Goal: Information Seeking & Learning: Find specific page/section

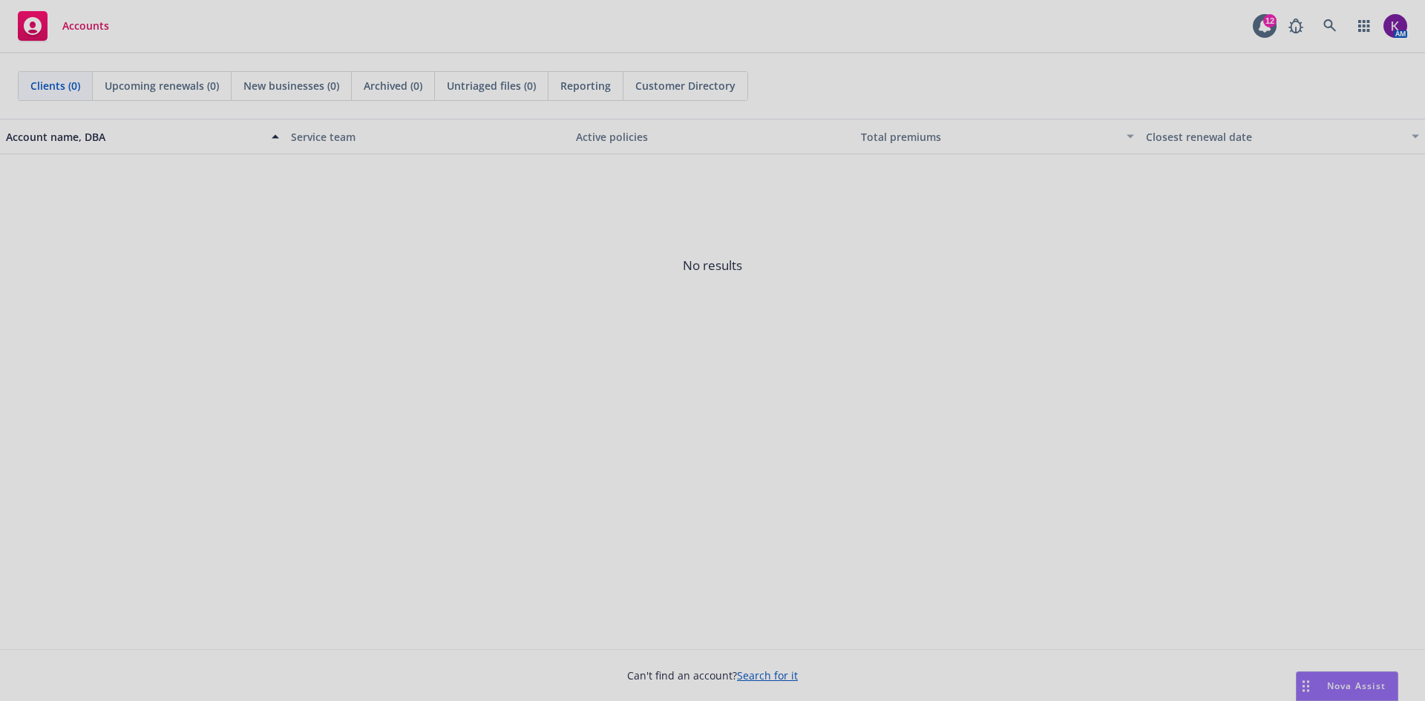
click at [1387, 8] on div at bounding box center [712, 350] width 1425 height 701
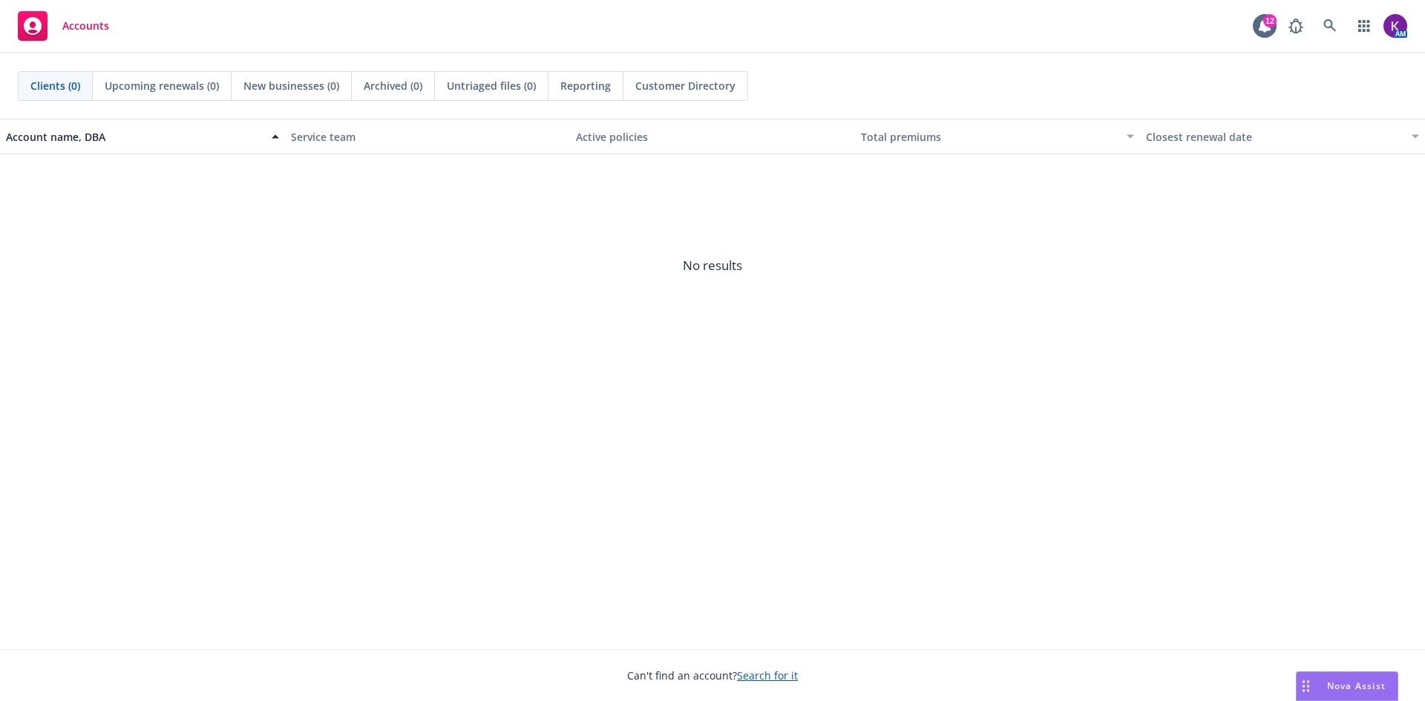
click at [1388, 22] on img at bounding box center [1396, 26] width 24 height 24
click at [1316, 171] on span "No results" at bounding box center [712, 265] width 1425 height 223
click at [1341, 25] on link at bounding box center [1330, 26] width 30 height 30
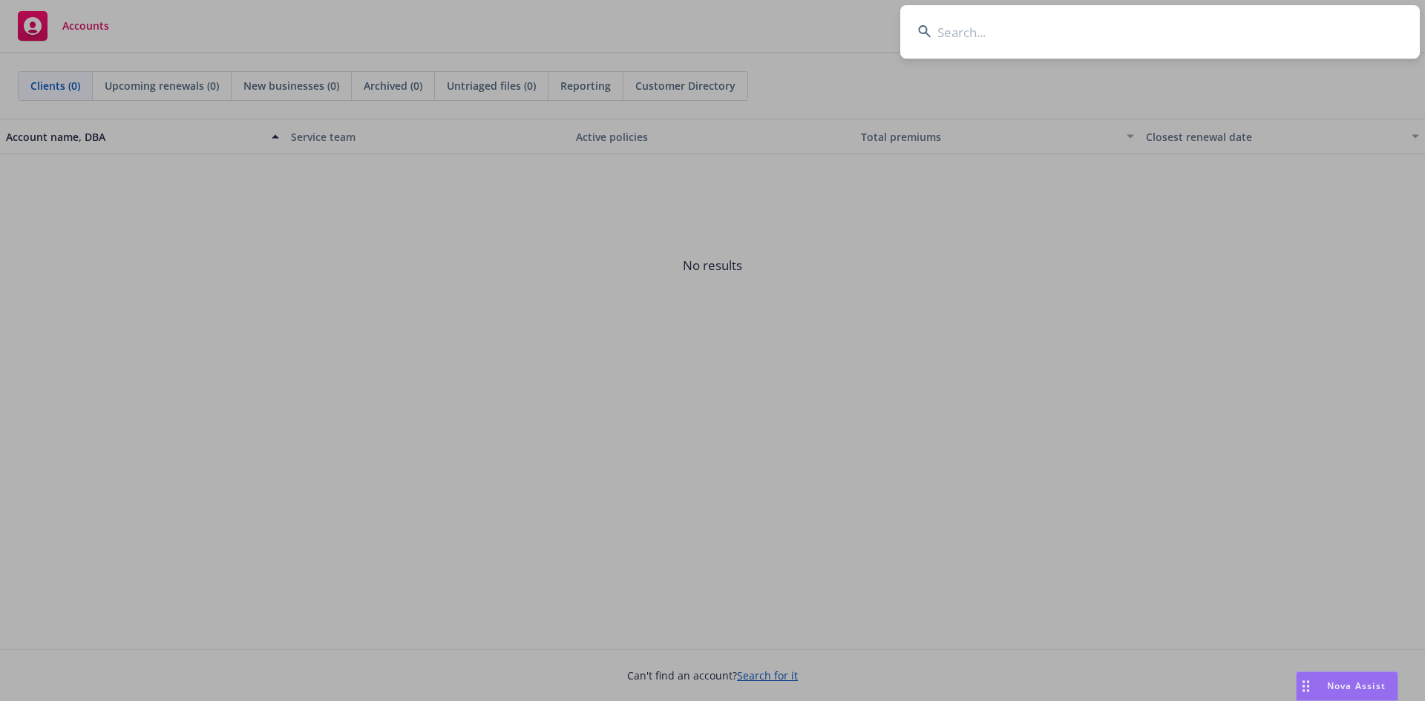
click at [1341, 25] on input at bounding box center [1160, 31] width 520 height 53
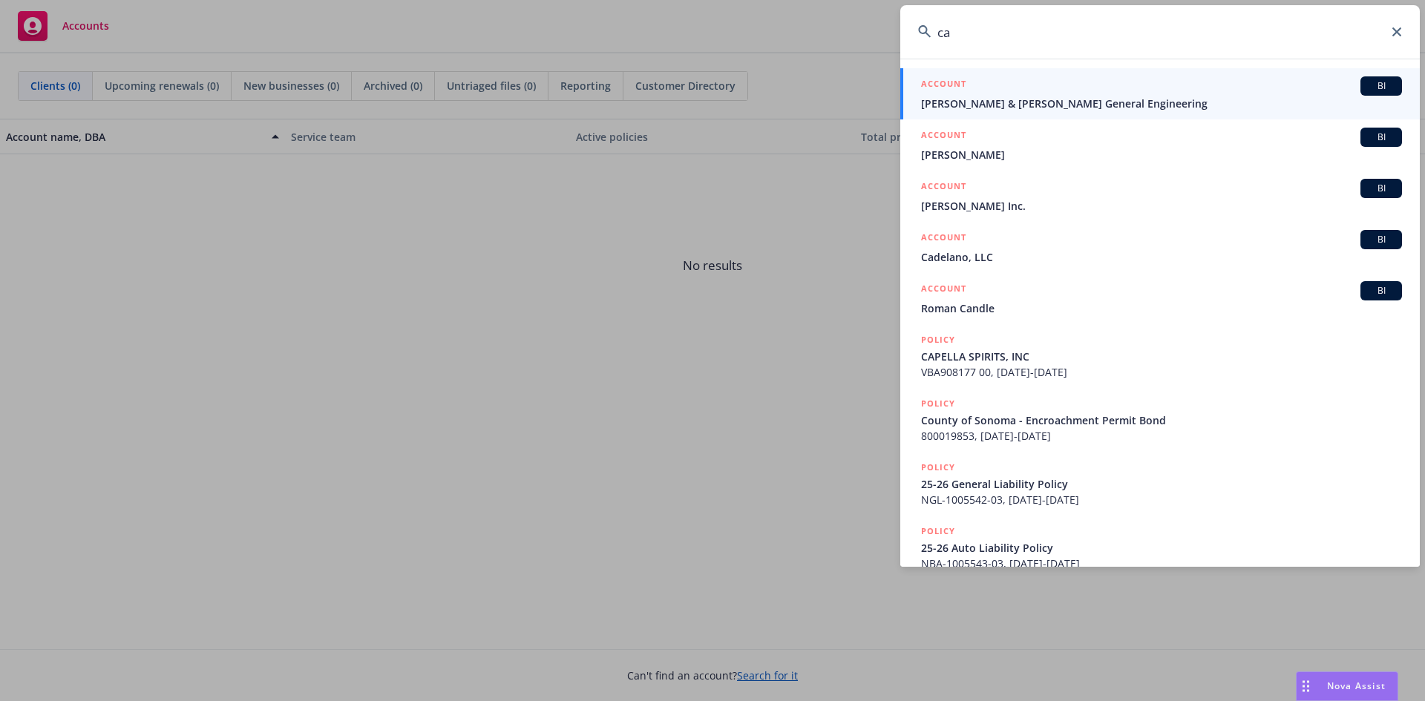
type input "c"
